Goal: Information Seeking & Learning: Get advice/opinions

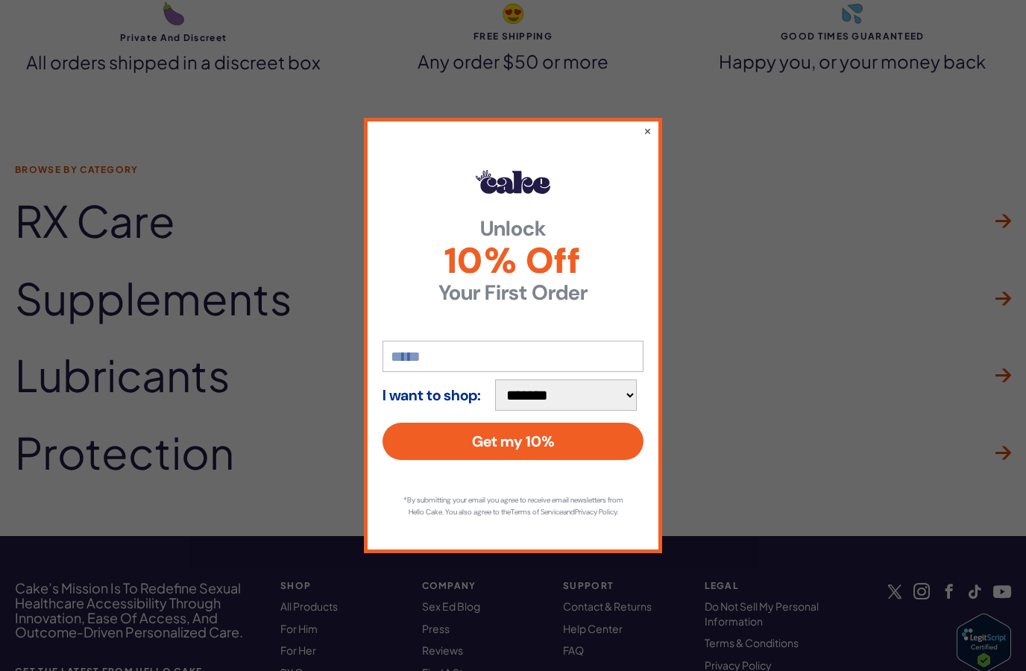
scroll to position [4344, 0]
click at [649, 138] on button "×" at bounding box center [647, 130] width 8 height 15
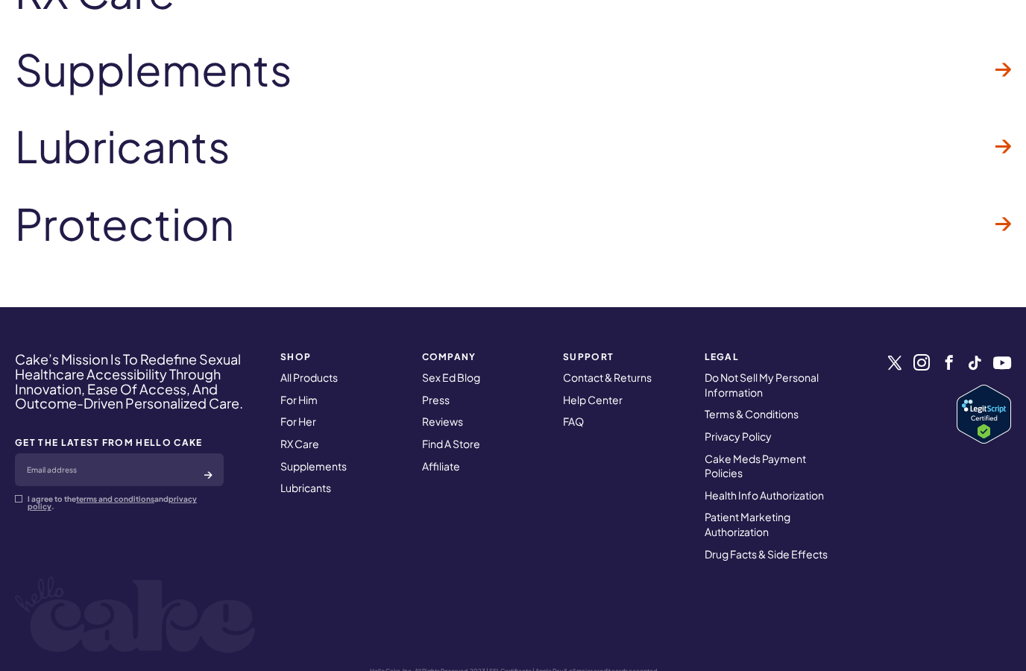
scroll to position [4572, 0]
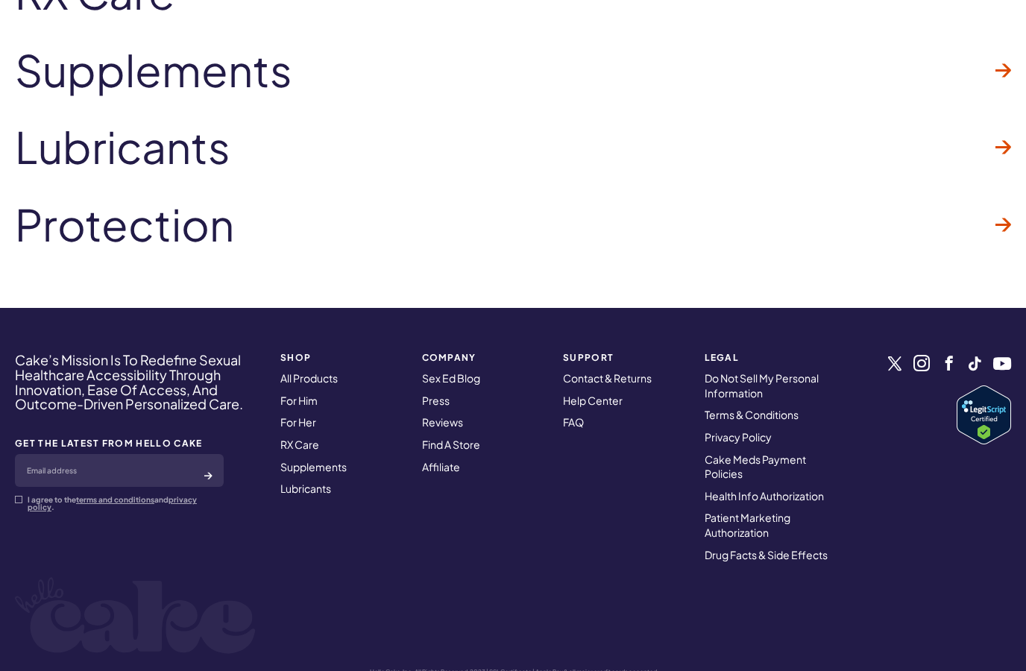
click at [313, 394] on link "For Him" at bounding box center [298, 400] width 37 height 13
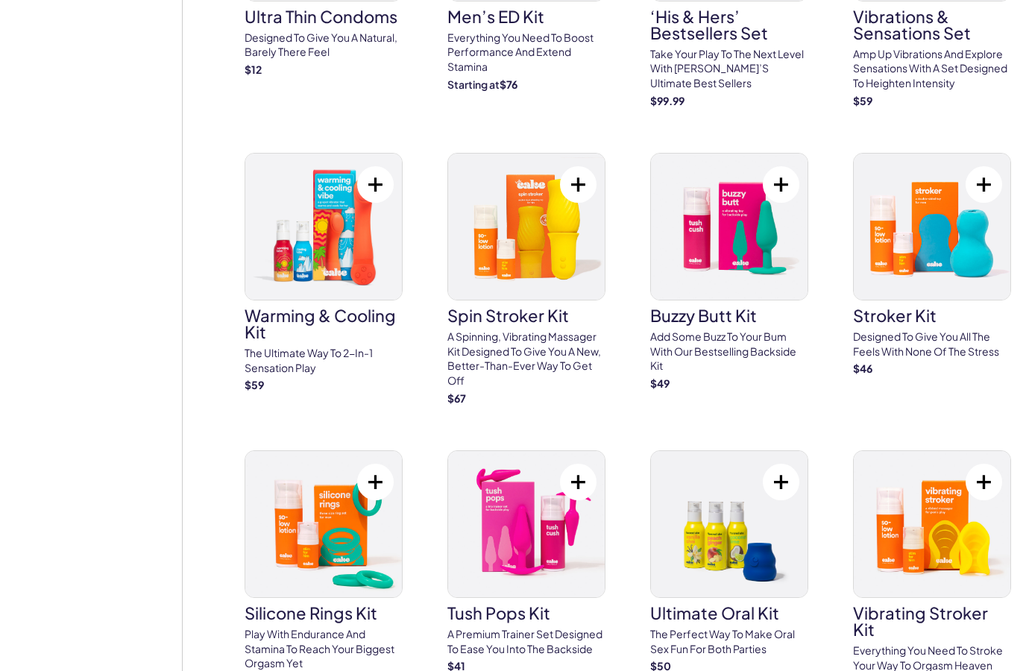
scroll to position [2721, 0]
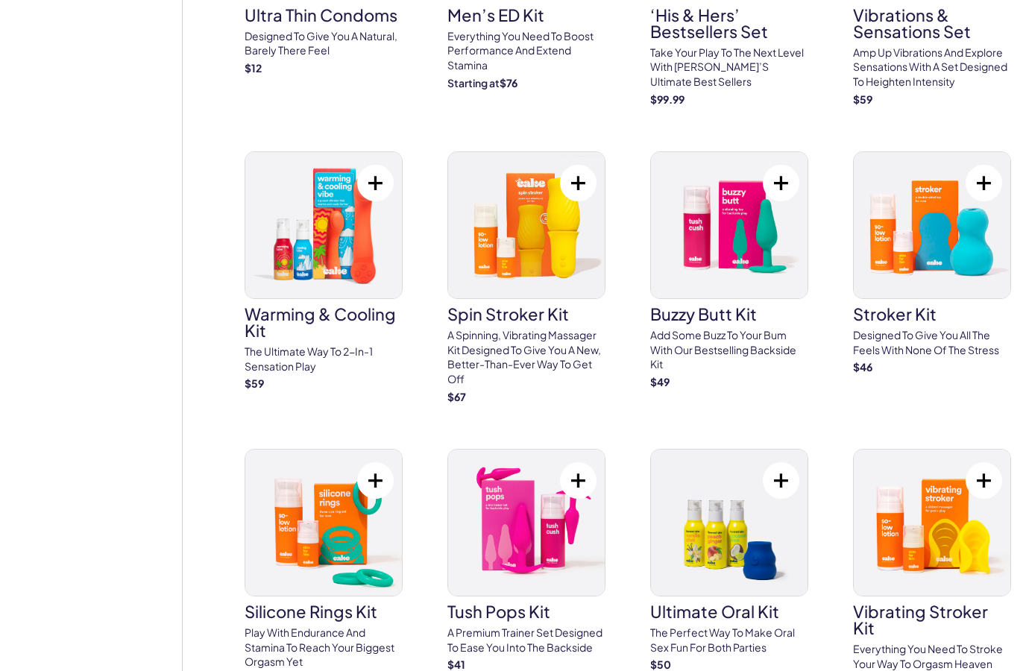
click at [540, 306] on h3 "spin stroker kit" at bounding box center [526, 314] width 158 height 16
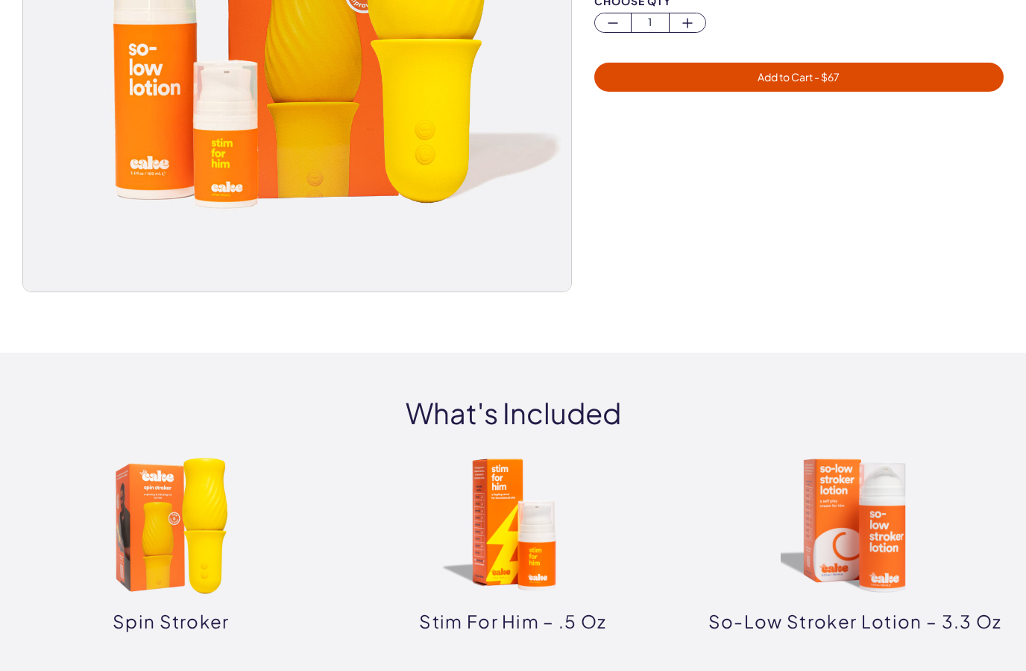
scroll to position [353, 0]
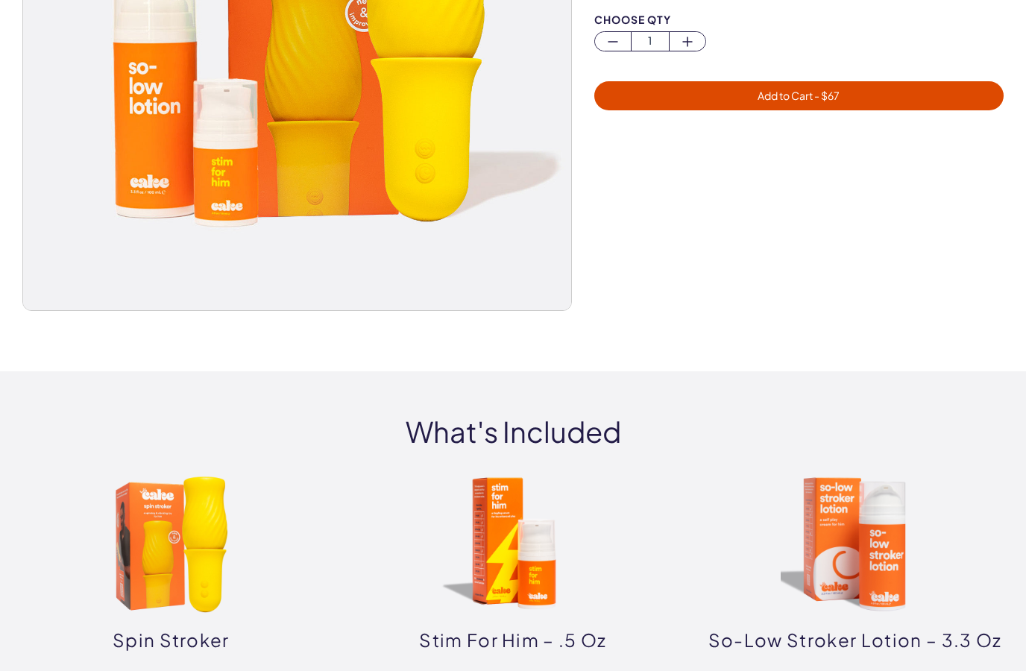
click at [185, 572] on img at bounding box center [170, 544] width 149 height 149
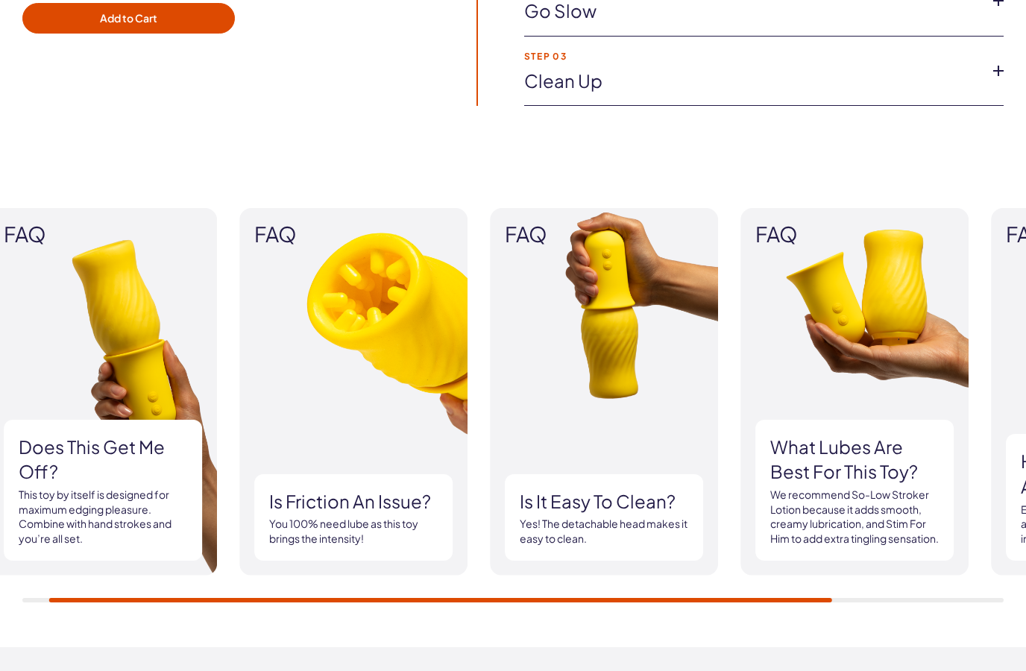
scroll to position [1235, 0]
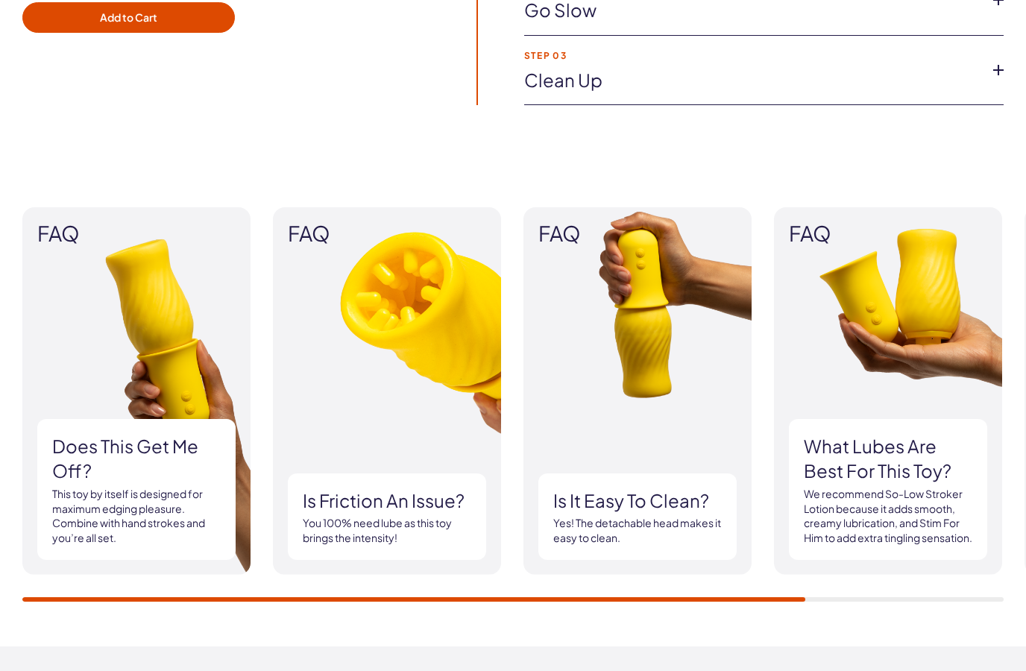
click at [421, 502] on h3 "Is friction an issue?" at bounding box center [387, 500] width 168 height 25
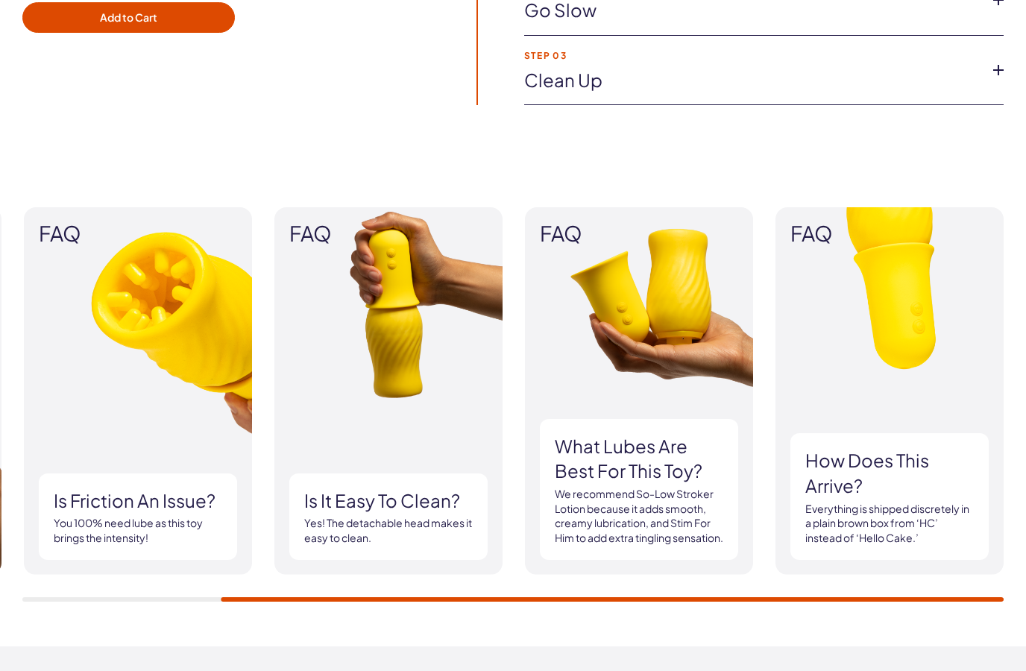
click at [189, 501] on h3 "Is friction an issue?" at bounding box center [138, 500] width 168 height 25
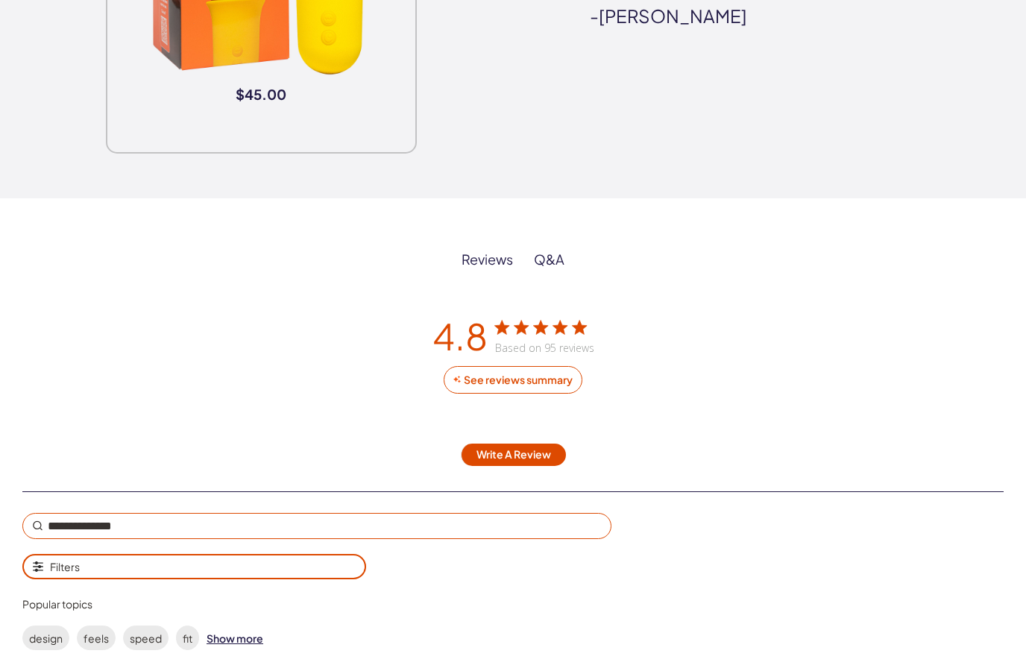
scroll to position [2197, 0]
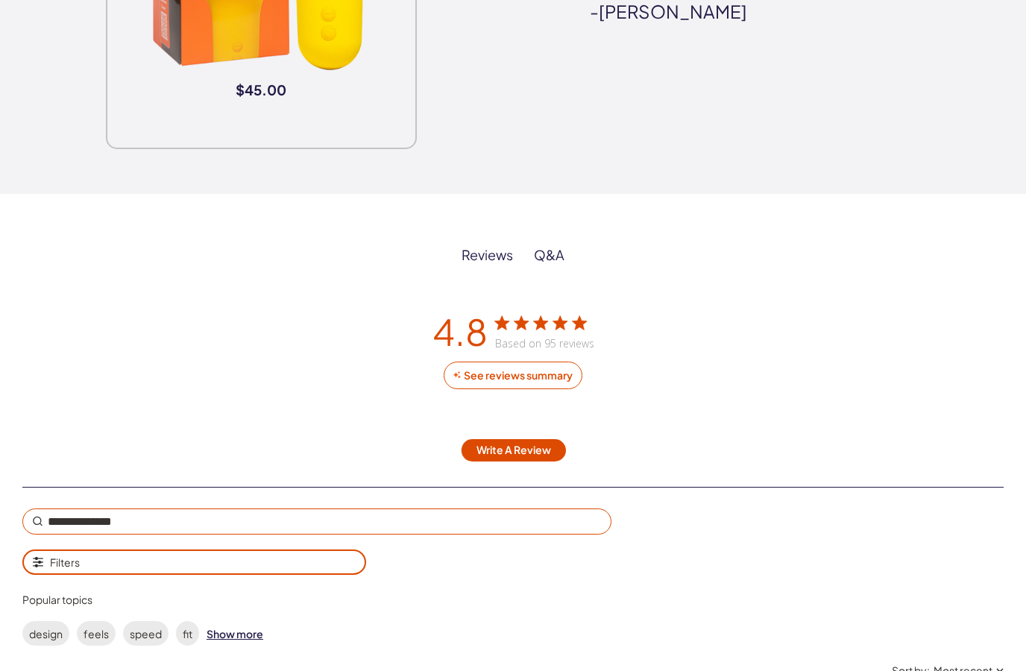
click at [540, 373] on div "See reviews summary" at bounding box center [518, 375] width 112 height 13
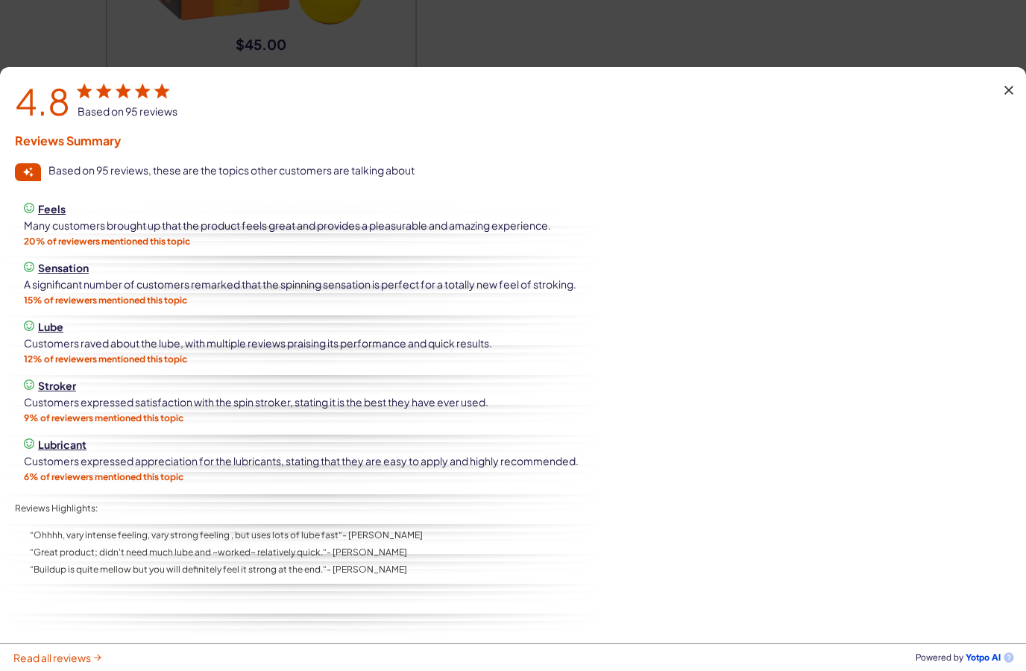
scroll to position [2297, 0]
click at [70, 664] on span "Read all reviews" at bounding box center [52, 657] width 78 height 13
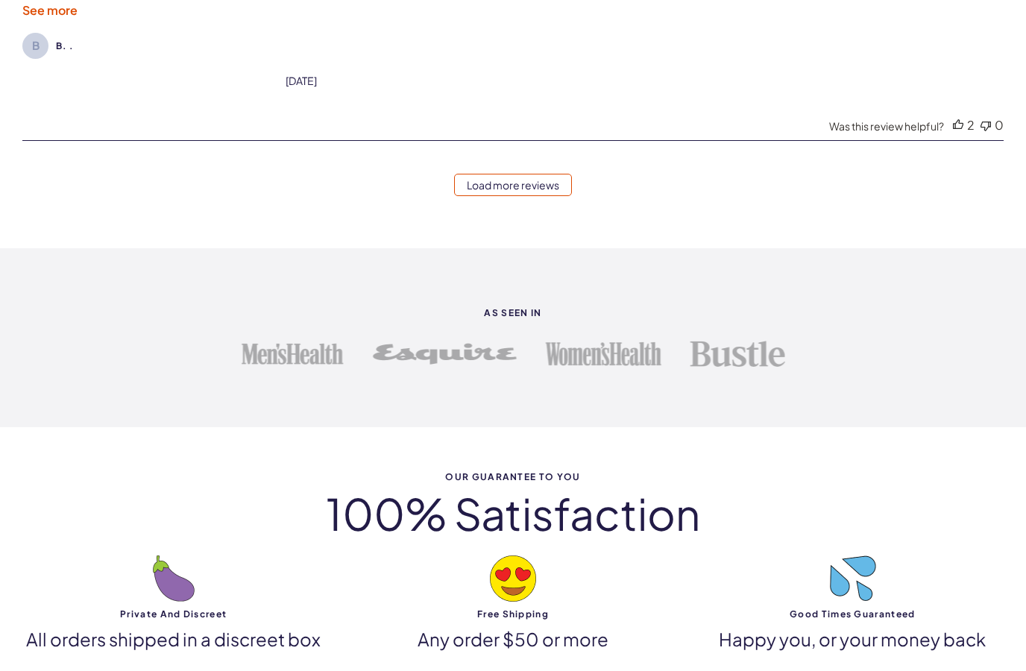
scroll to position [4528, 0]
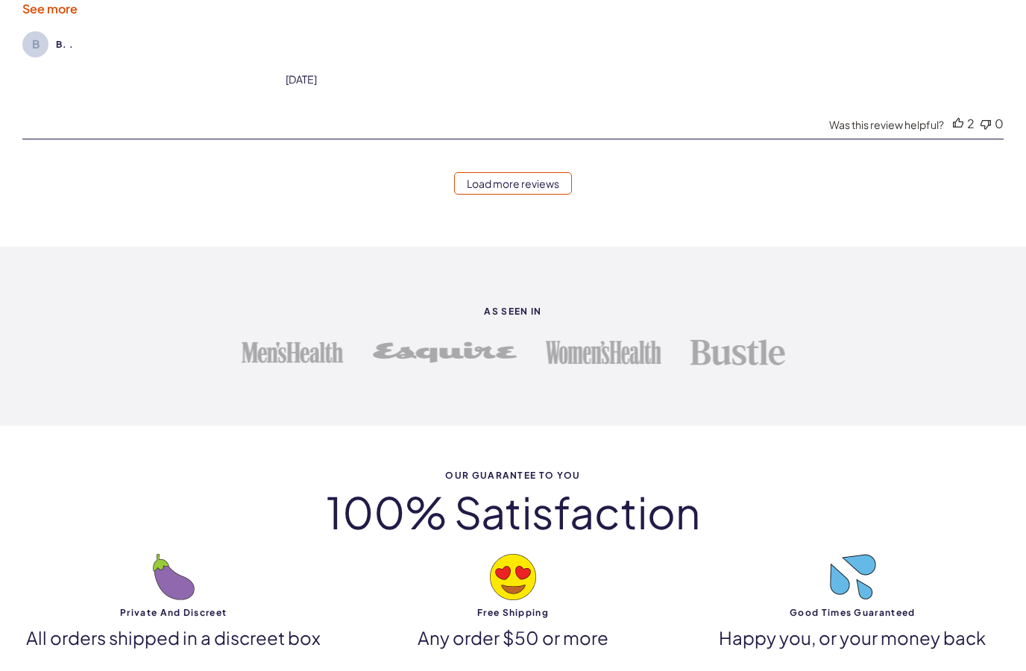
click at [511, 194] on link "Load more reviews" at bounding box center [513, 183] width 118 height 22
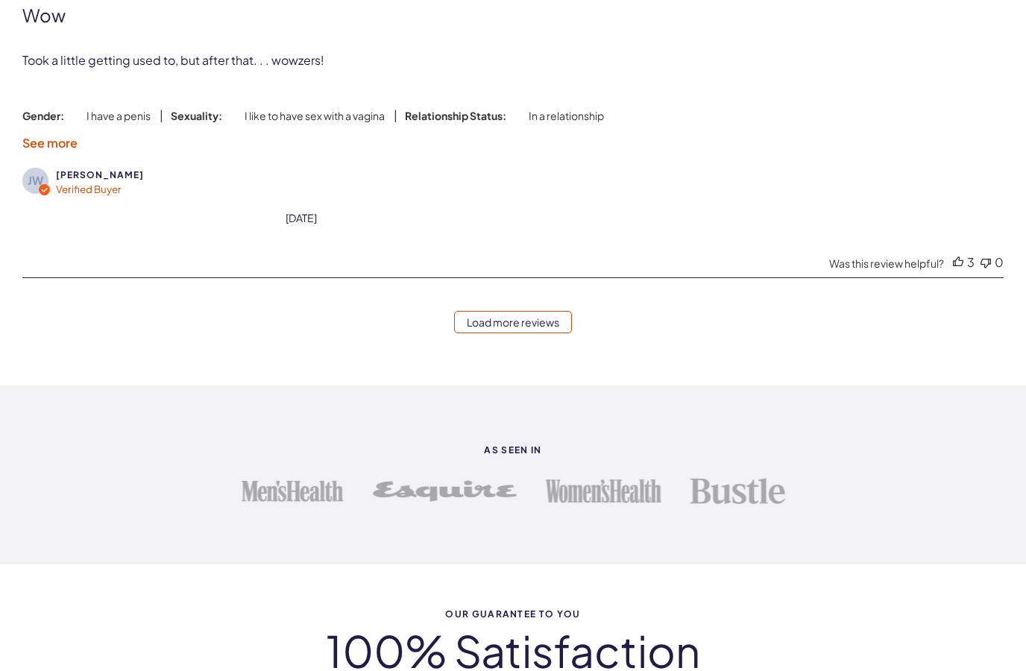
scroll to position [5984, 0]
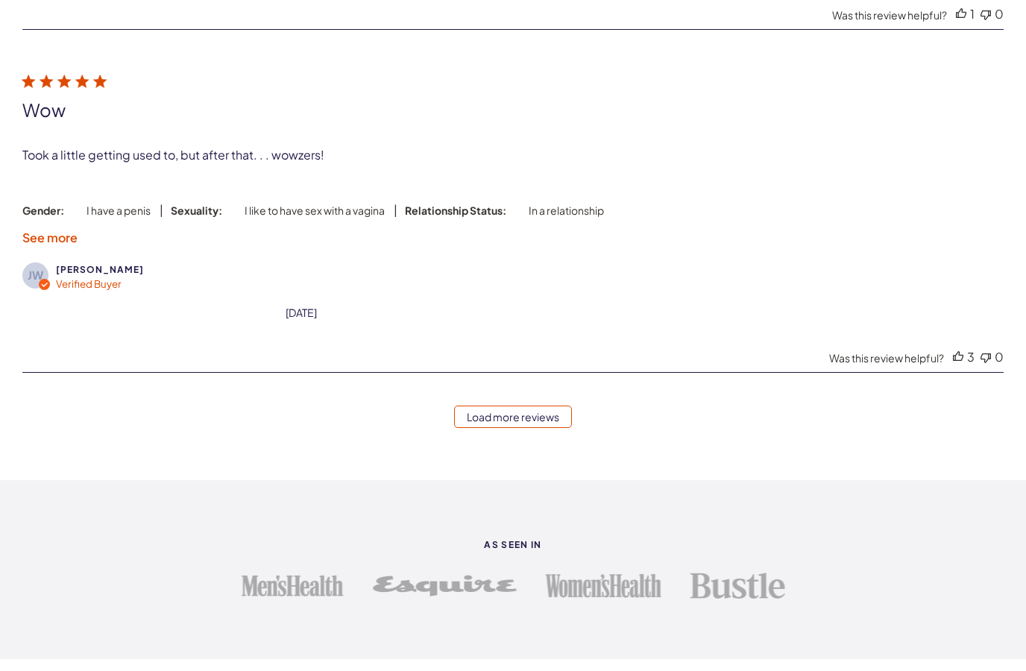
click at [514, 428] on link "Load more reviews" at bounding box center [513, 417] width 118 height 22
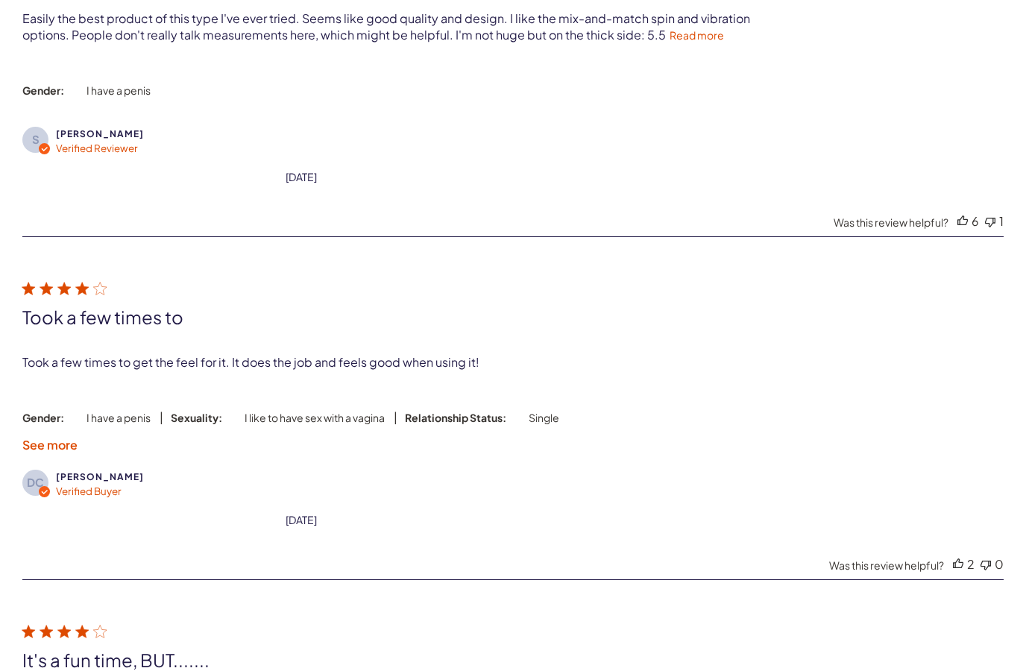
scroll to position [7184, 0]
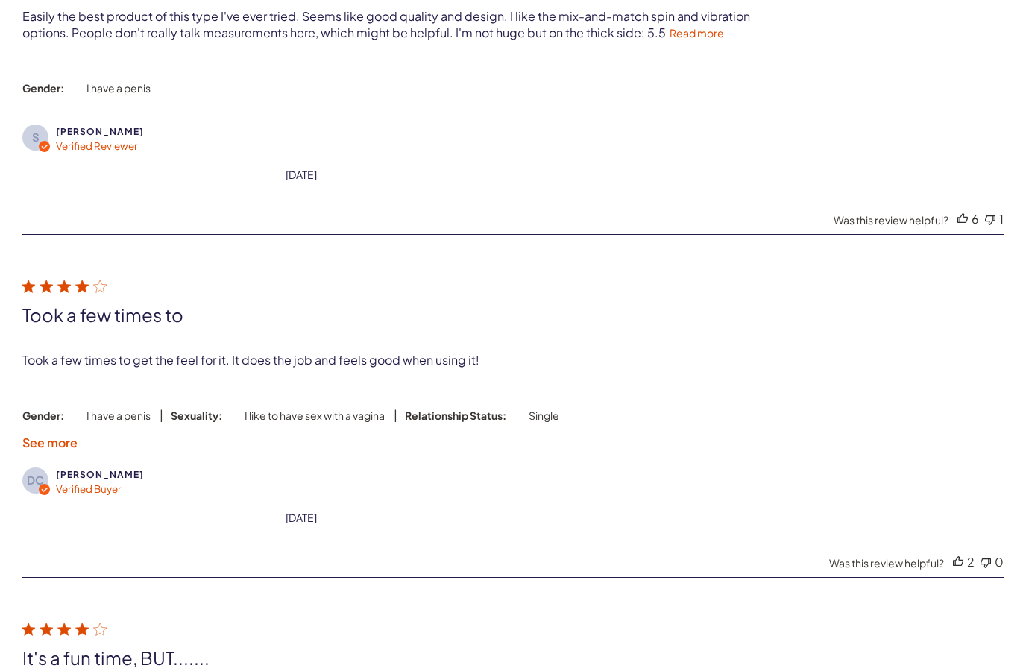
click at [684, 40] on link "Read more" at bounding box center [696, 32] width 54 height 13
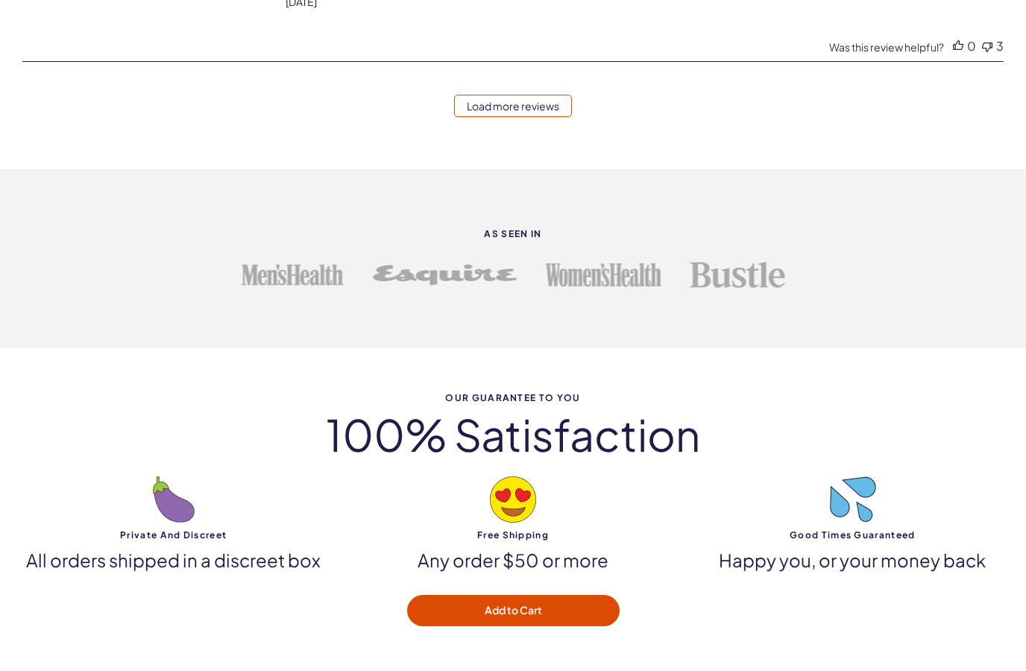
scroll to position [8118, 0]
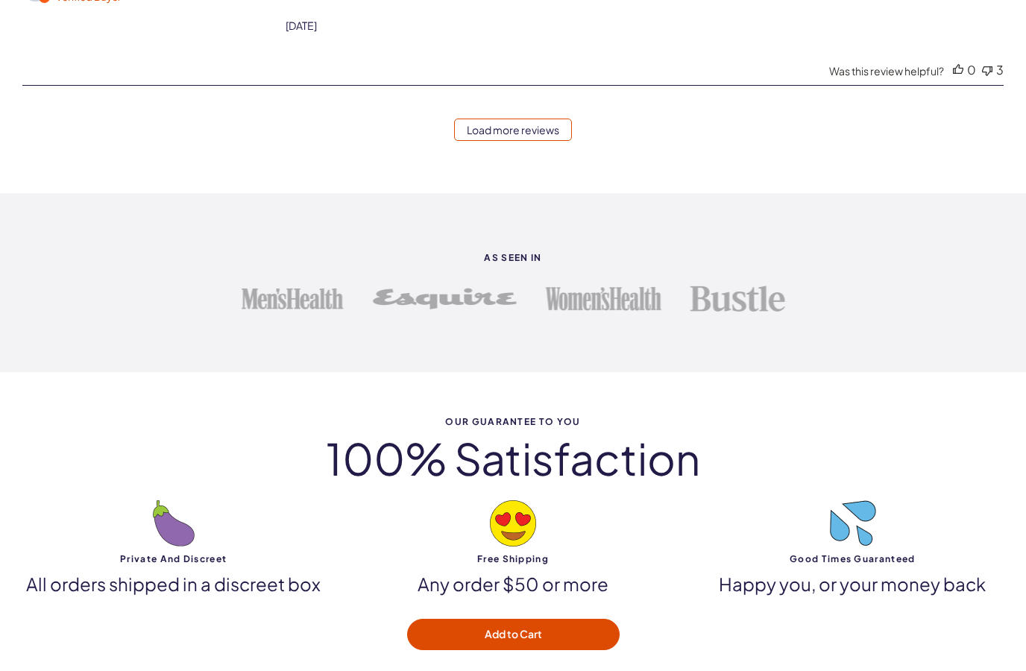
click at [505, 141] on link "Load more reviews" at bounding box center [513, 130] width 118 height 22
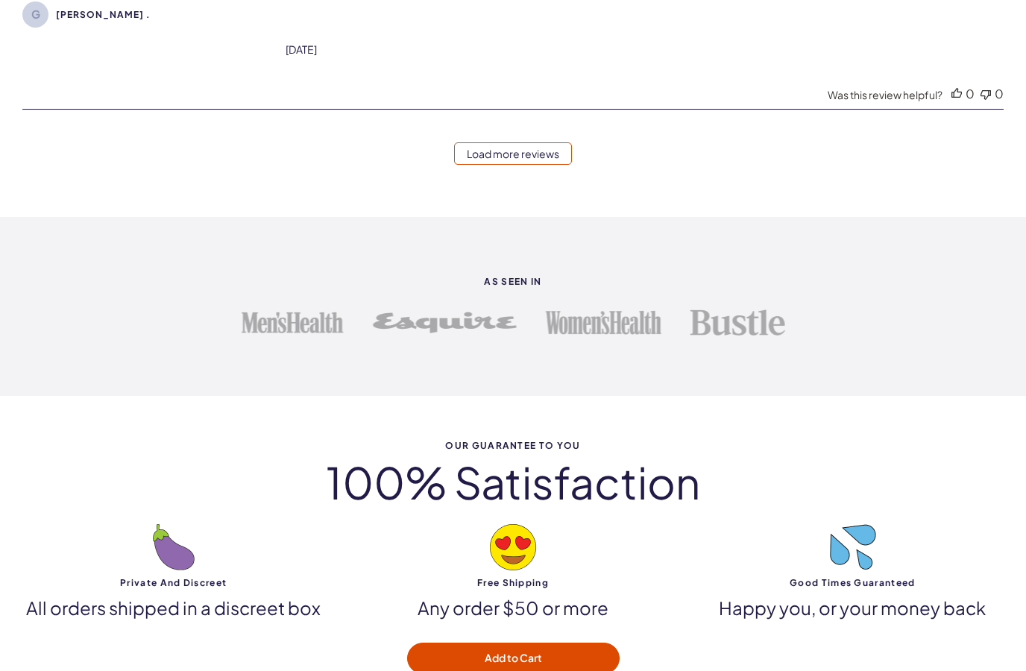
scroll to position [9759, 0]
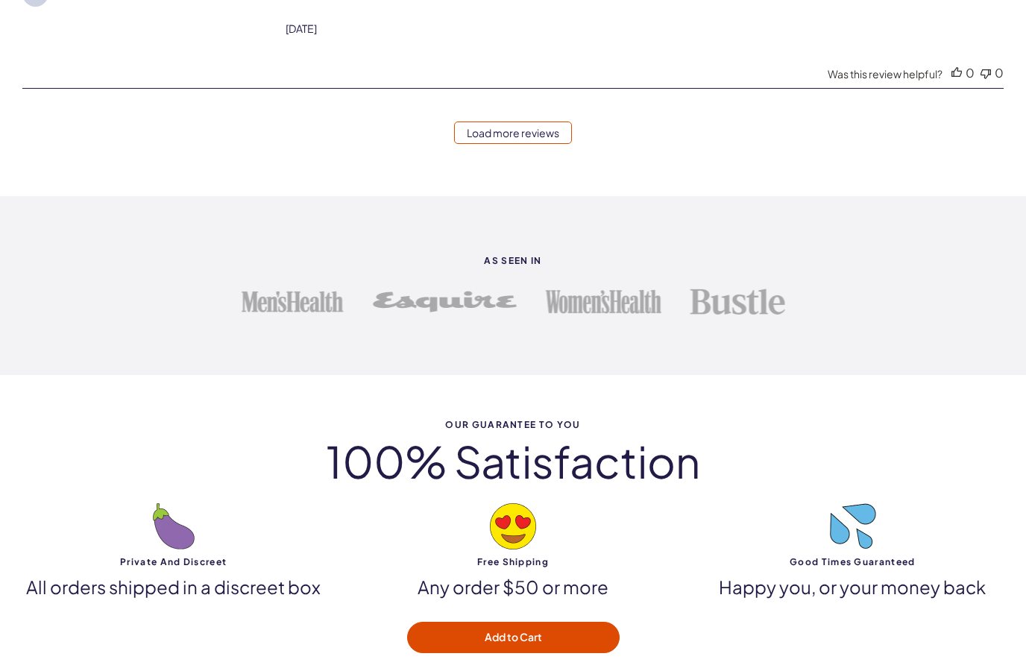
click at [509, 144] on link "Load more reviews" at bounding box center [513, 133] width 118 height 22
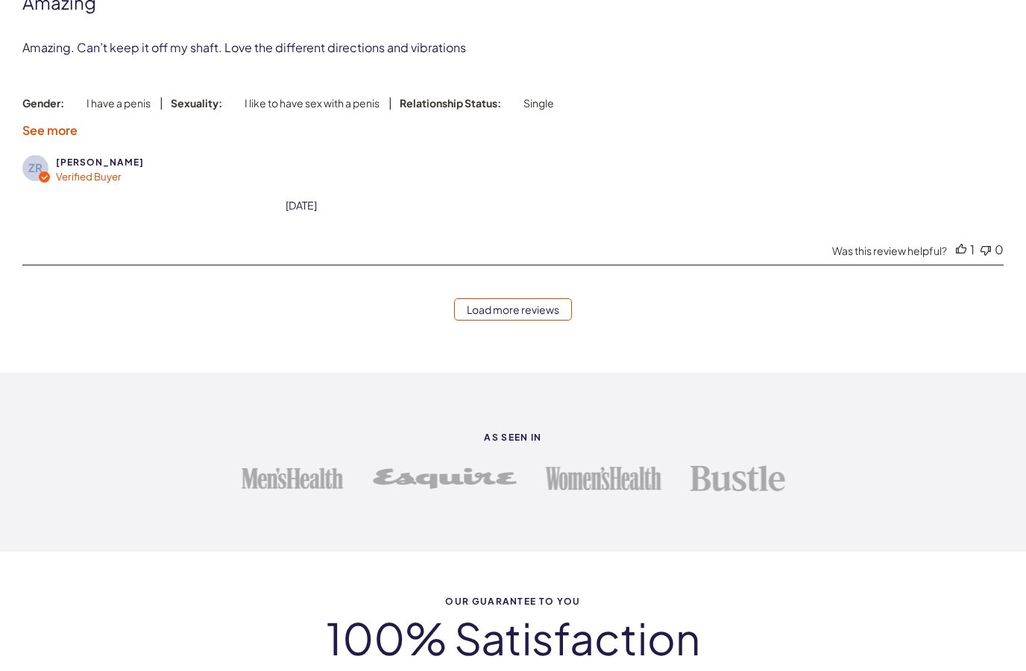
scroll to position [11370, 0]
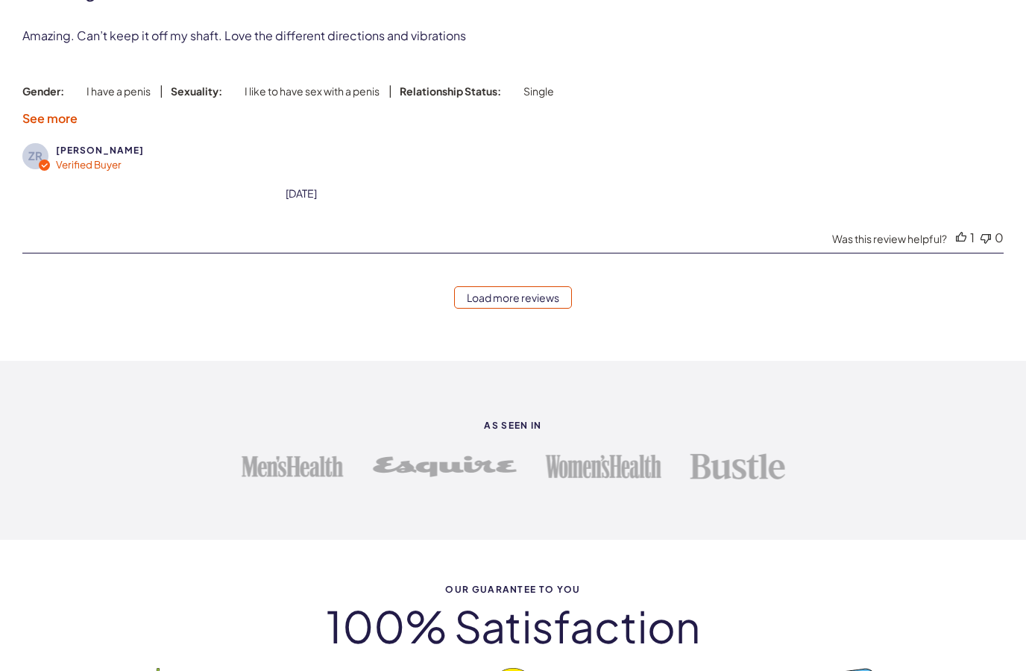
click at [519, 309] on link "Load more reviews" at bounding box center [513, 297] width 118 height 22
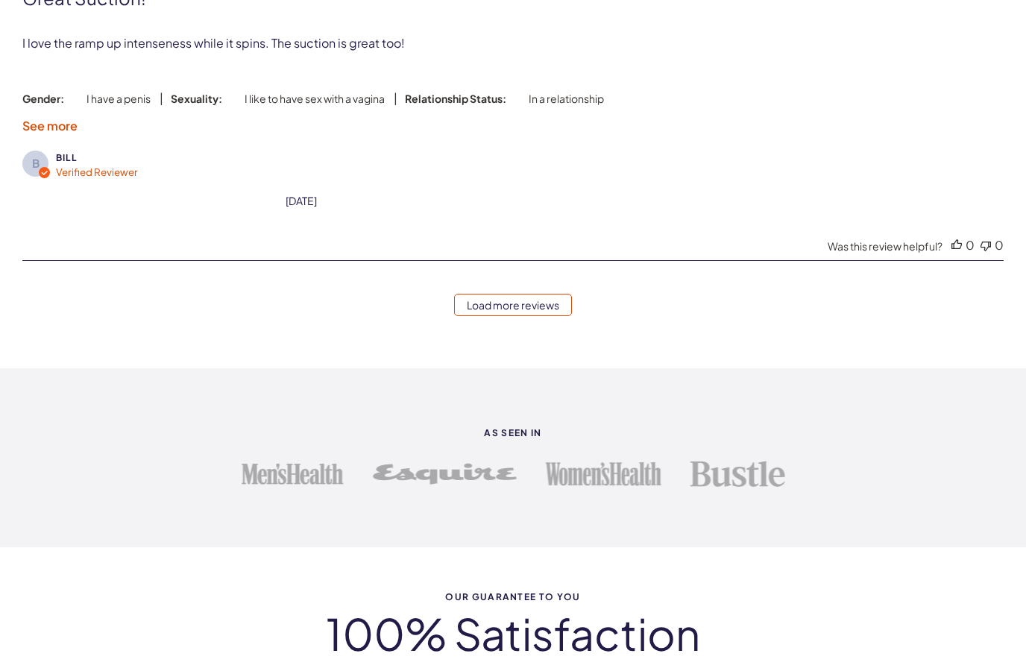
scroll to position [13099, 0]
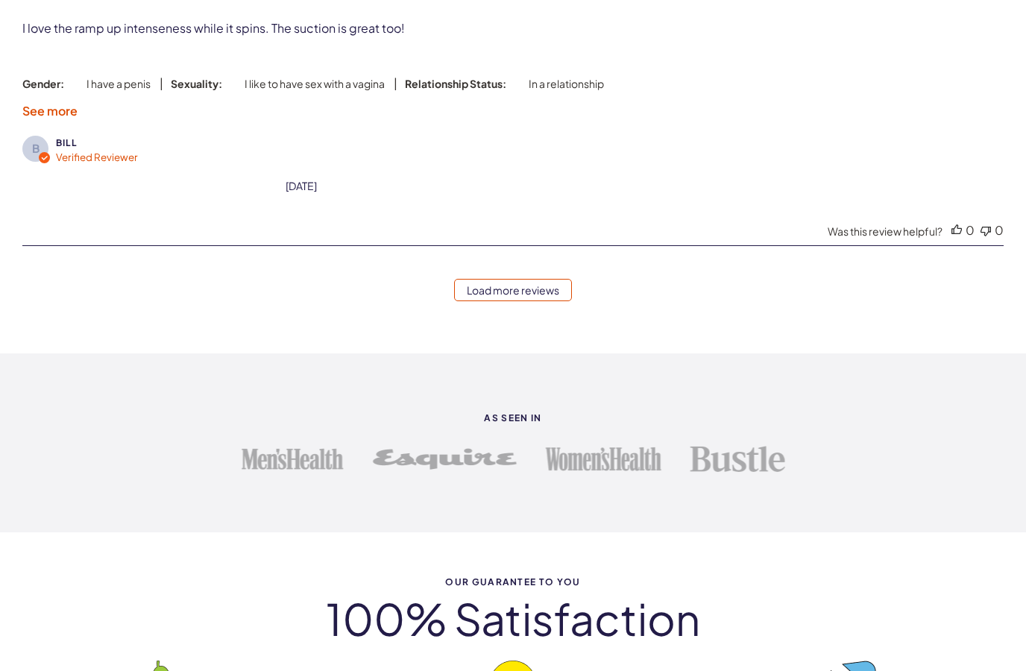
click at [524, 301] on link "Load more reviews" at bounding box center [513, 290] width 118 height 22
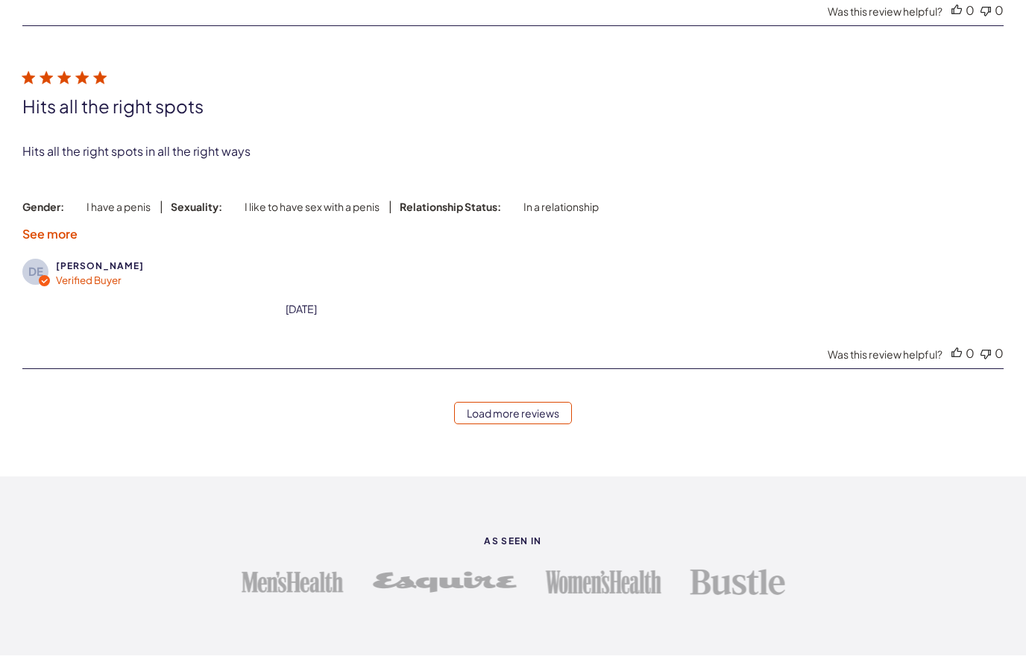
scroll to position [14753, 0]
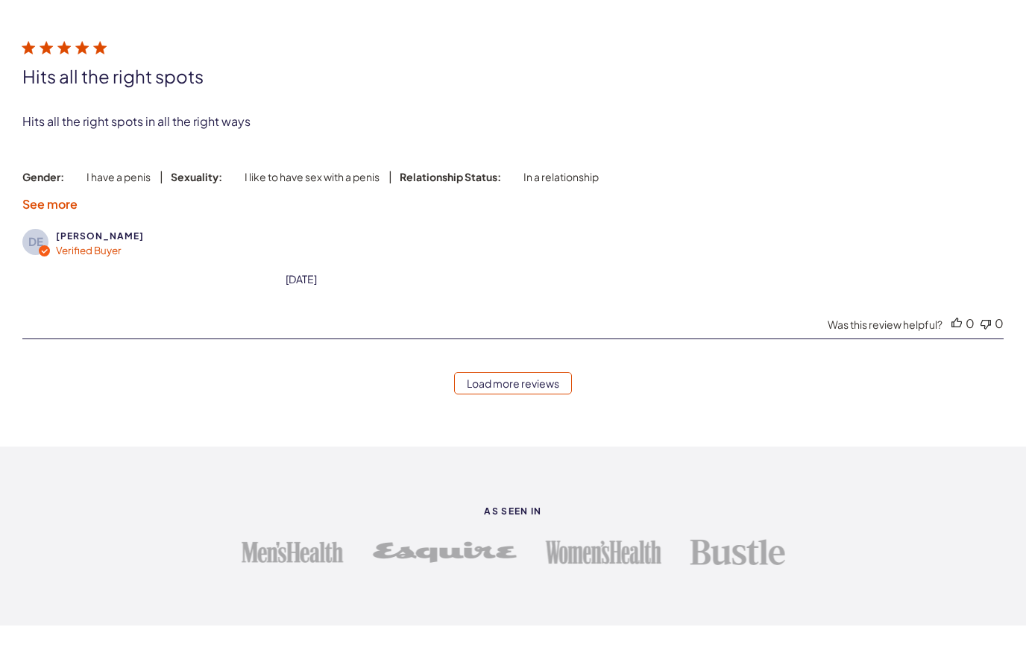
click at [543, 394] on link "Load more reviews" at bounding box center [513, 383] width 118 height 22
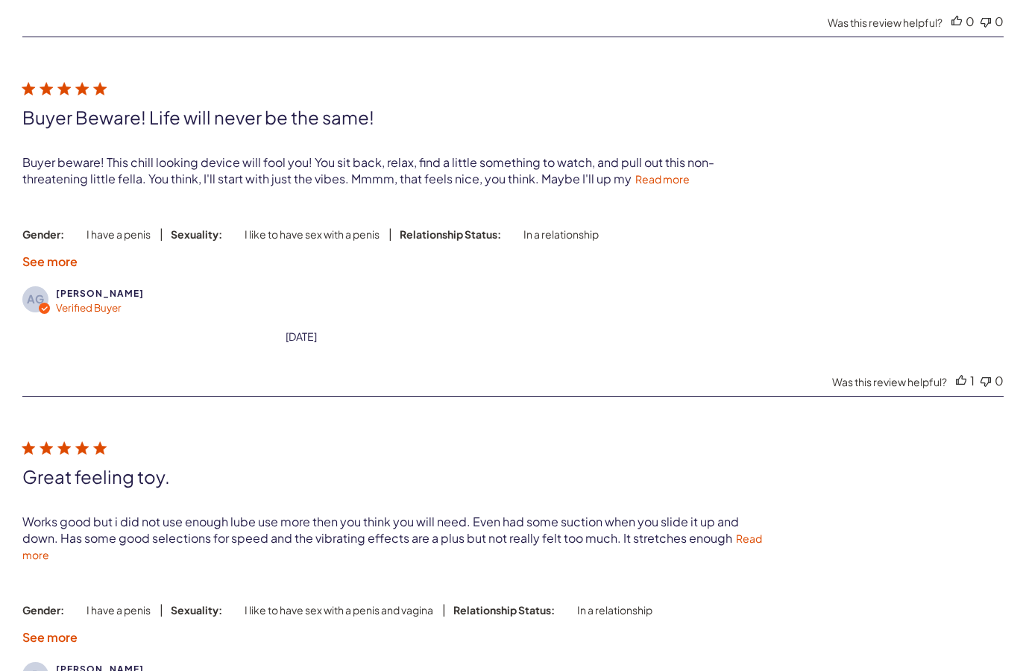
scroll to position [16101, 0]
click at [655, 185] on link "Read more" at bounding box center [662, 177] width 54 height 13
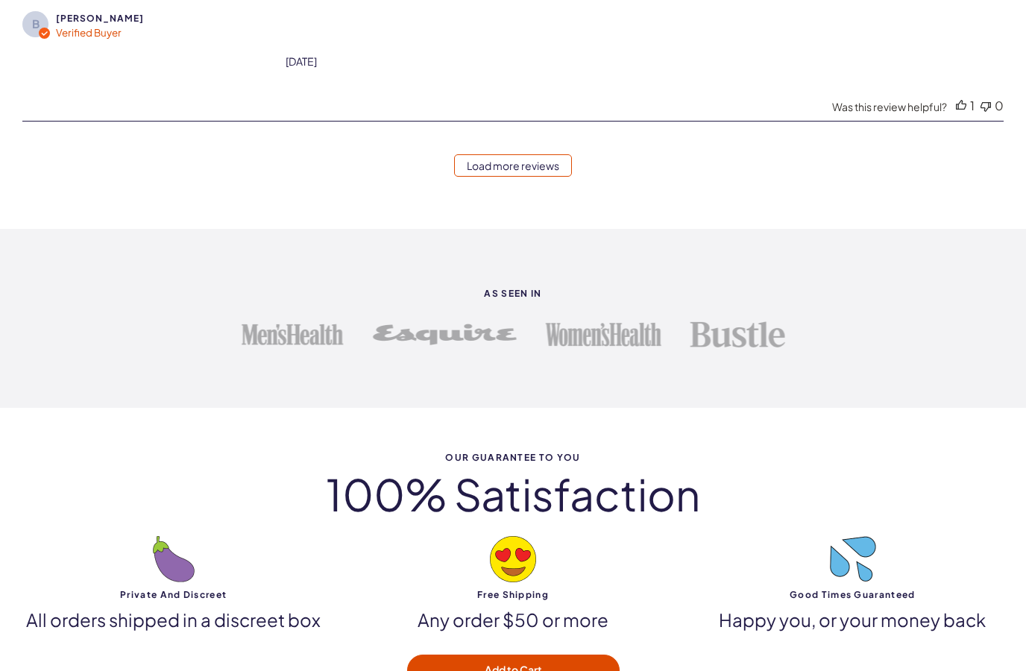
scroll to position [16868, 0]
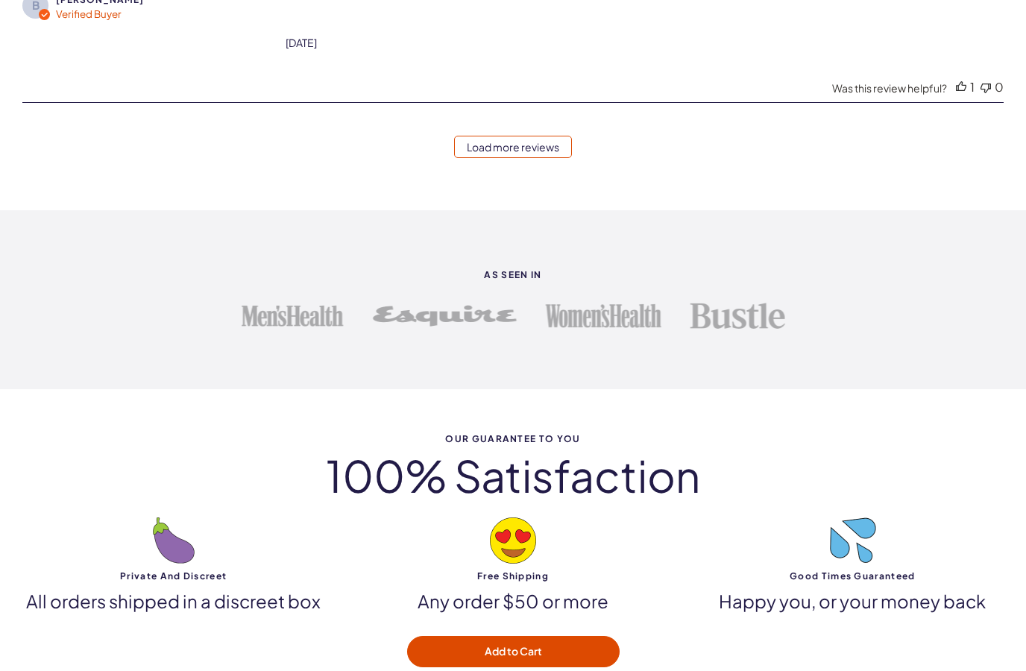
click at [530, 158] on link "Load more reviews" at bounding box center [513, 147] width 118 height 22
click at [529, 158] on link "Load more reviews" at bounding box center [513, 147] width 118 height 22
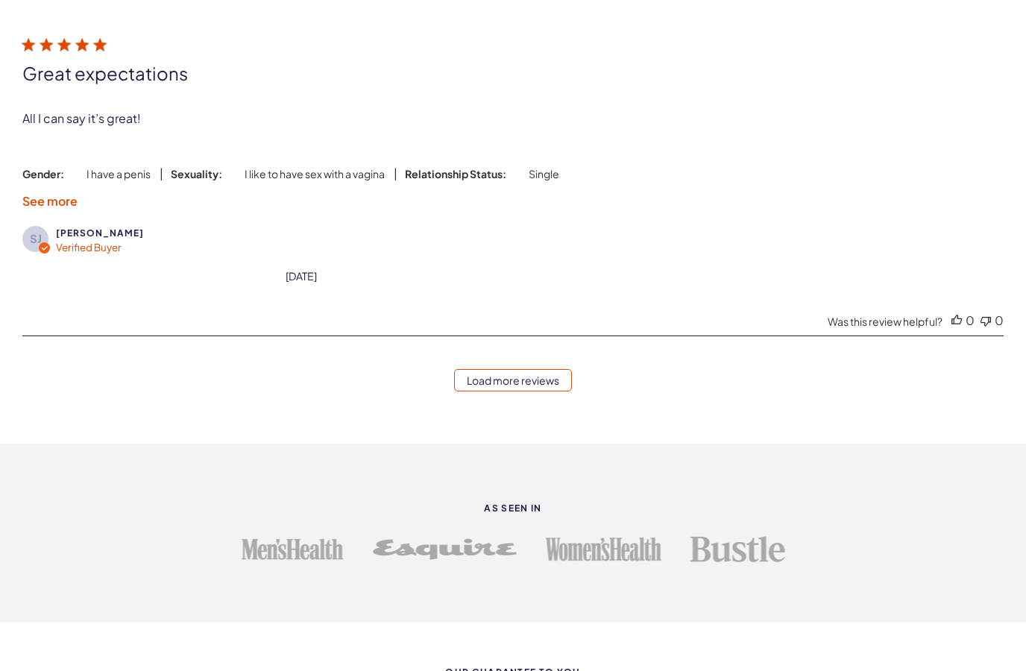
scroll to position [18396, 0]
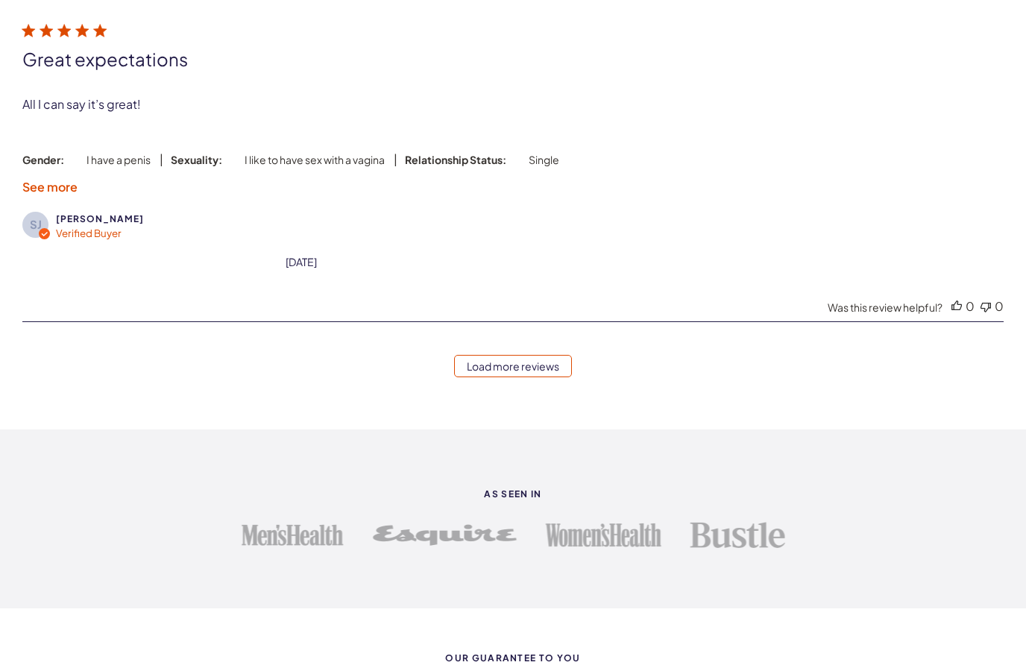
click at [517, 377] on link "Load more reviews" at bounding box center [513, 366] width 118 height 22
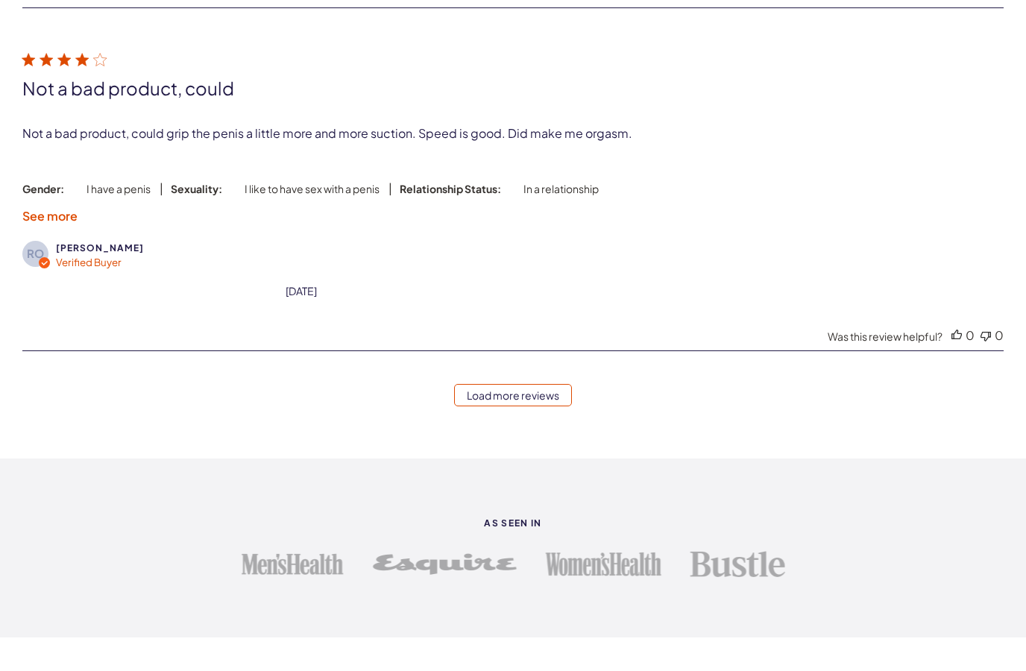
scroll to position [20066, 0]
click at [527, 406] on link "Load more reviews" at bounding box center [513, 394] width 118 height 22
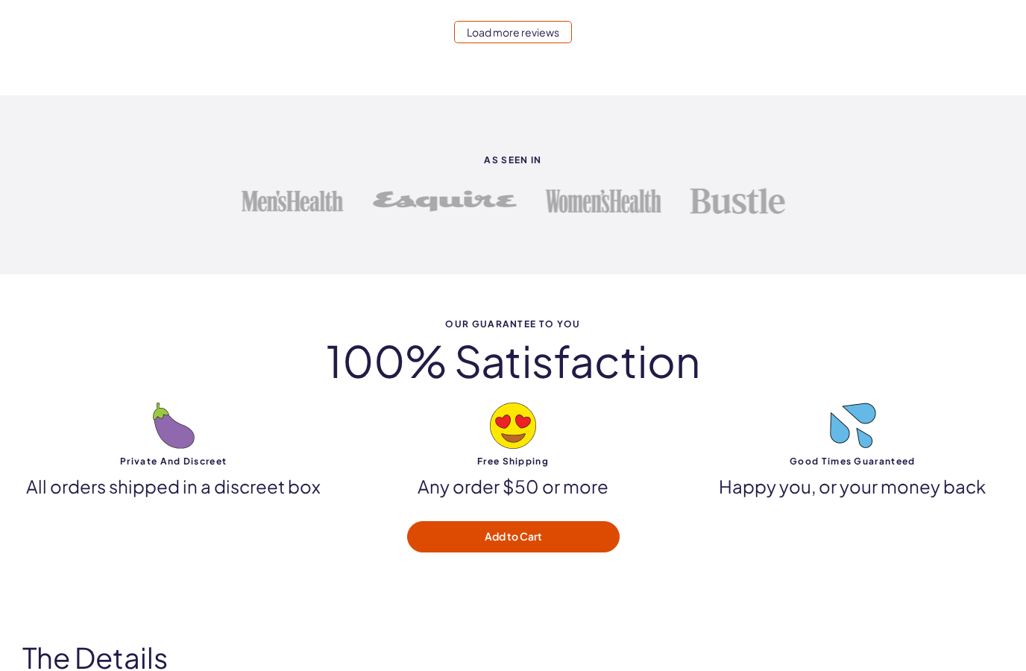
scroll to position [22268, 0]
